Goal: Transaction & Acquisition: Book appointment/travel/reservation

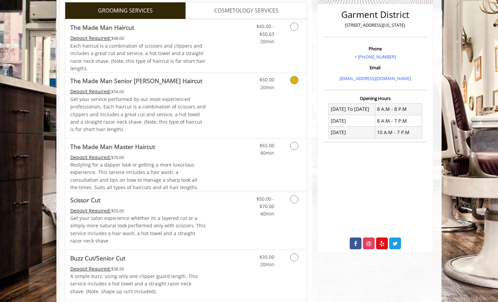
scroll to position [169, 0]
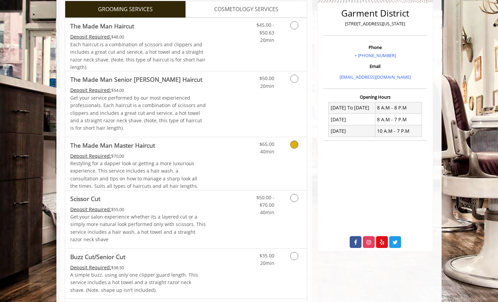
click at [287, 168] on div "$65.00 40min" at bounding box center [277, 163] width 61 height 53
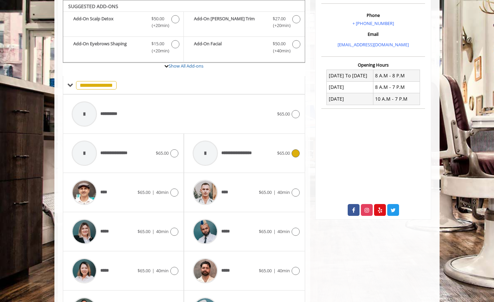
scroll to position [202, 0]
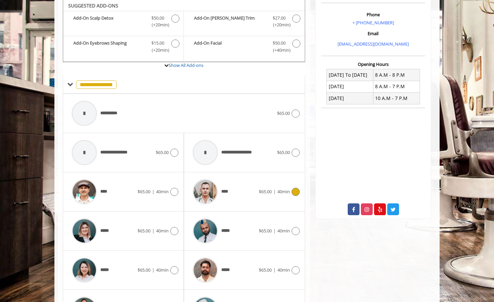
click at [293, 189] on icon at bounding box center [296, 192] width 8 height 8
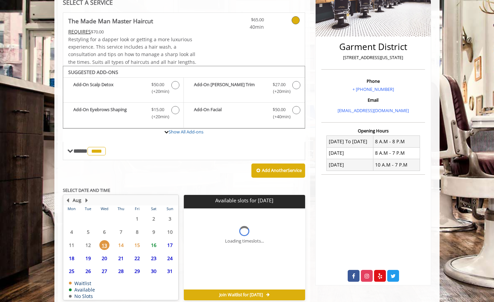
scroll to position [166, 0]
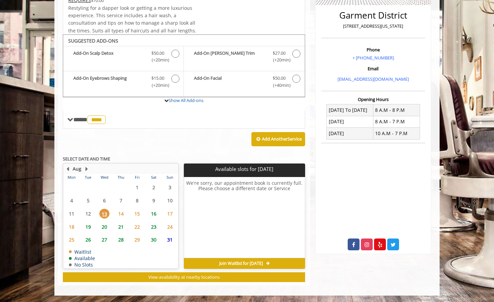
click at [140, 212] on span "15" at bounding box center [137, 214] width 10 height 10
click at [119, 214] on span "14" at bounding box center [121, 214] width 10 height 10
click at [156, 212] on span "16" at bounding box center [154, 214] width 10 height 10
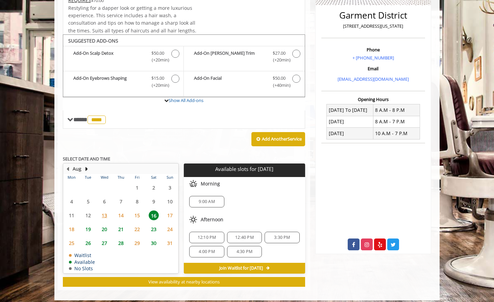
scroll to position [171, 0]
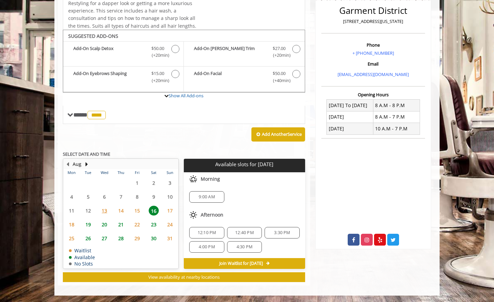
click at [137, 209] on span "15" at bounding box center [137, 211] width 10 height 10
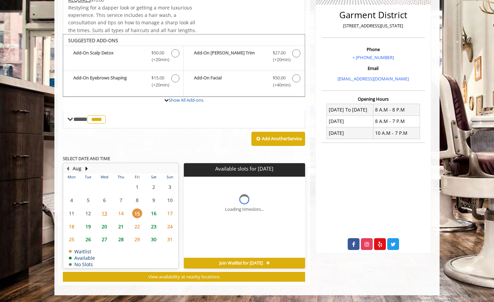
scroll to position [166, 0]
